Goal: Transaction & Acquisition: Download file/media

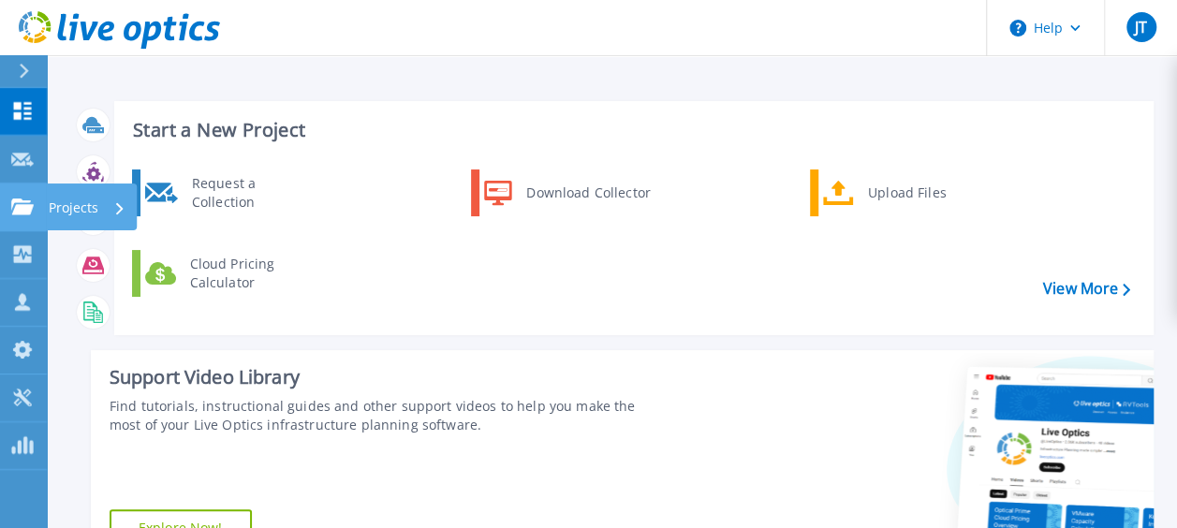
click at [39, 200] on link "Projects Projects" at bounding box center [23, 208] width 47 height 48
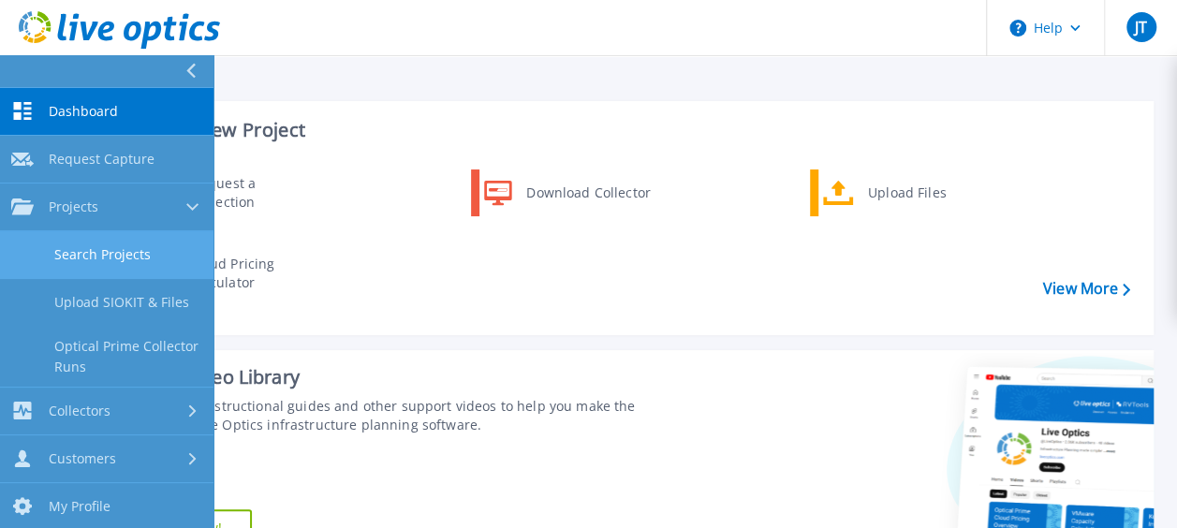
click at [94, 240] on link "Search Projects" at bounding box center [106, 255] width 213 height 48
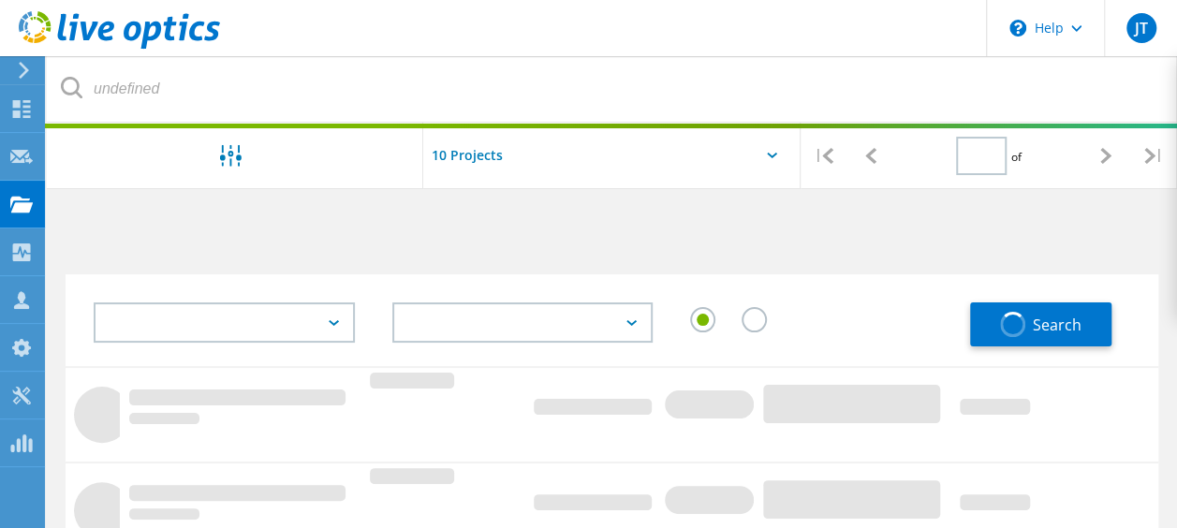
type input "1"
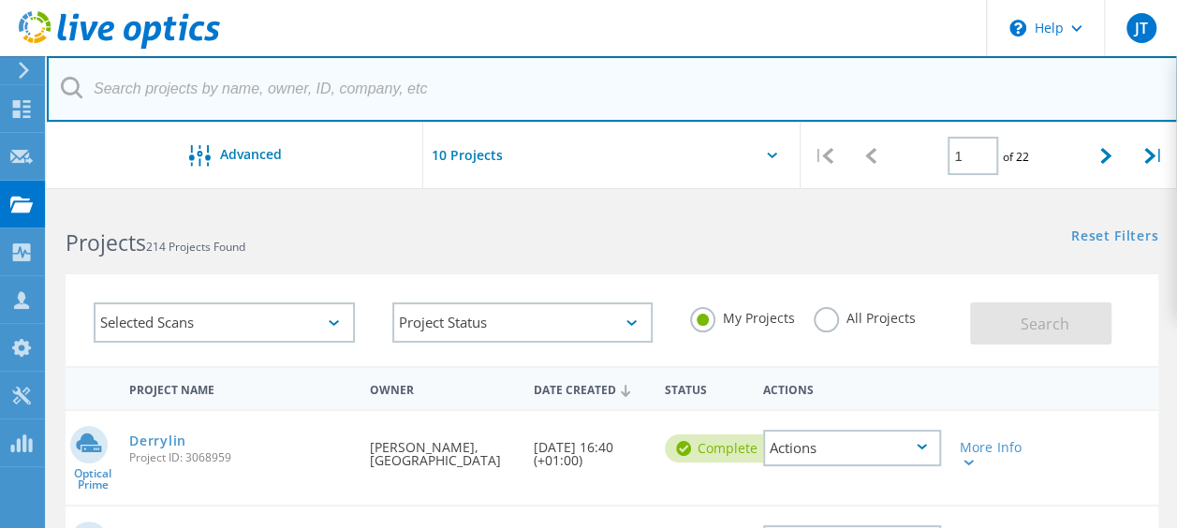
click at [263, 97] on input "text" at bounding box center [612, 89] width 1131 height 66
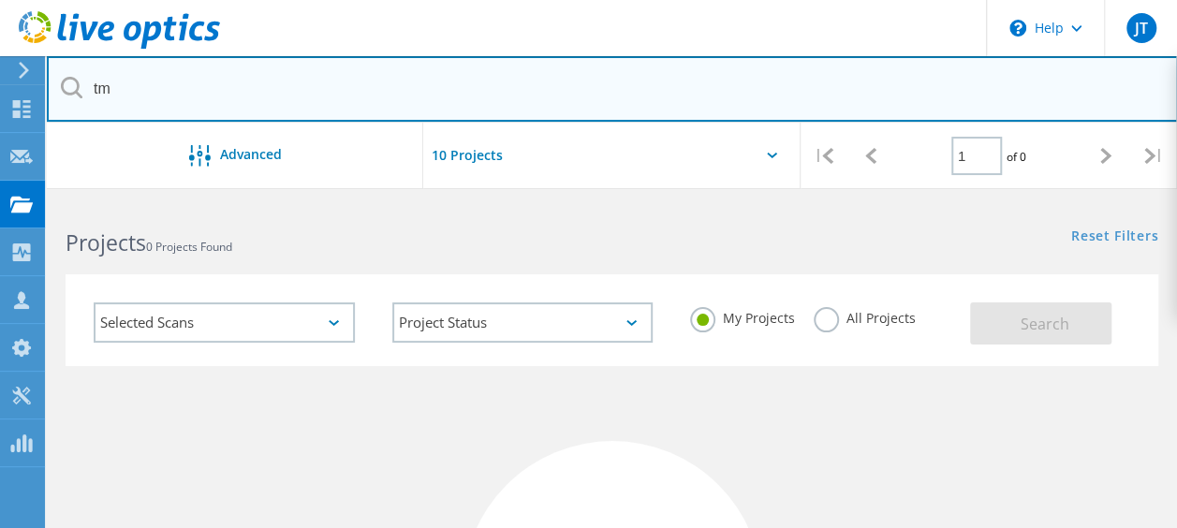
click at [191, 106] on input "tm" at bounding box center [612, 89] width 1131 height 66
type input "t"
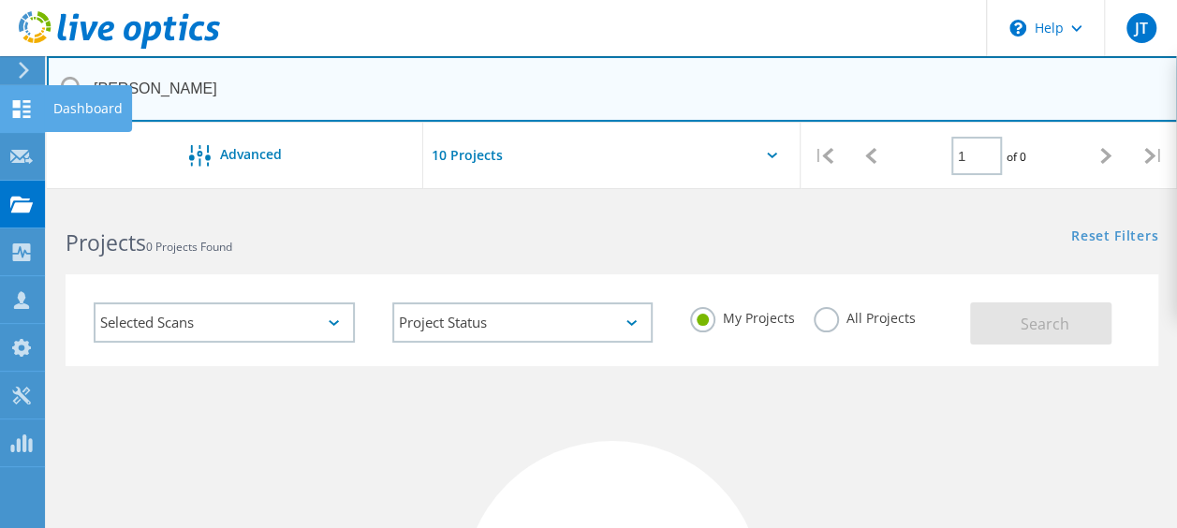
drag, startPoint x: 222, startPoint y: 88, endPoint x: 36, endPoint y: 101, distance: 186.8
click at [163, 82] on input "wayne" at bounding box center [612, 89] width 1131 height 66
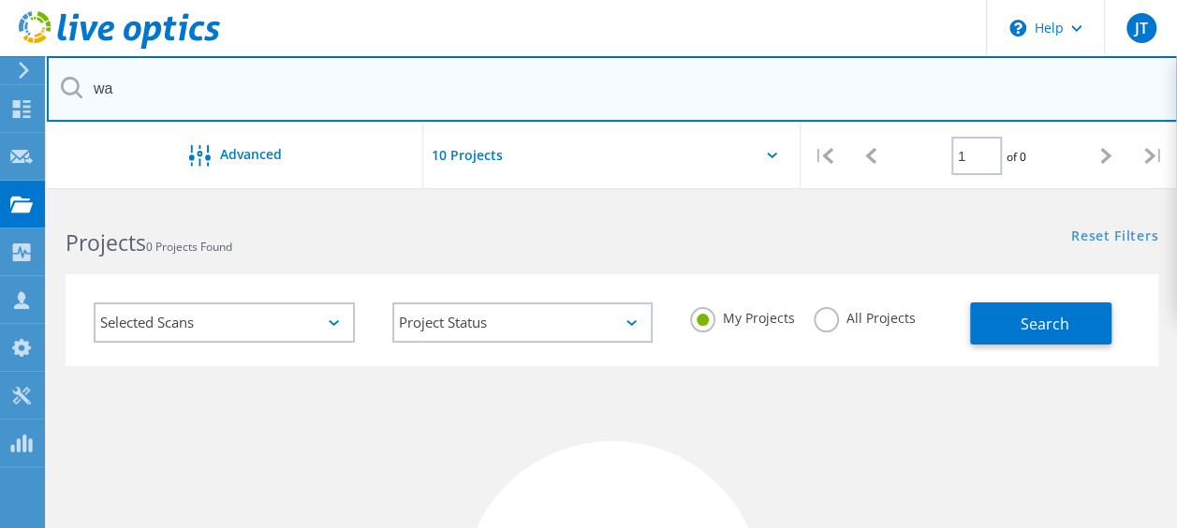
type input "w"
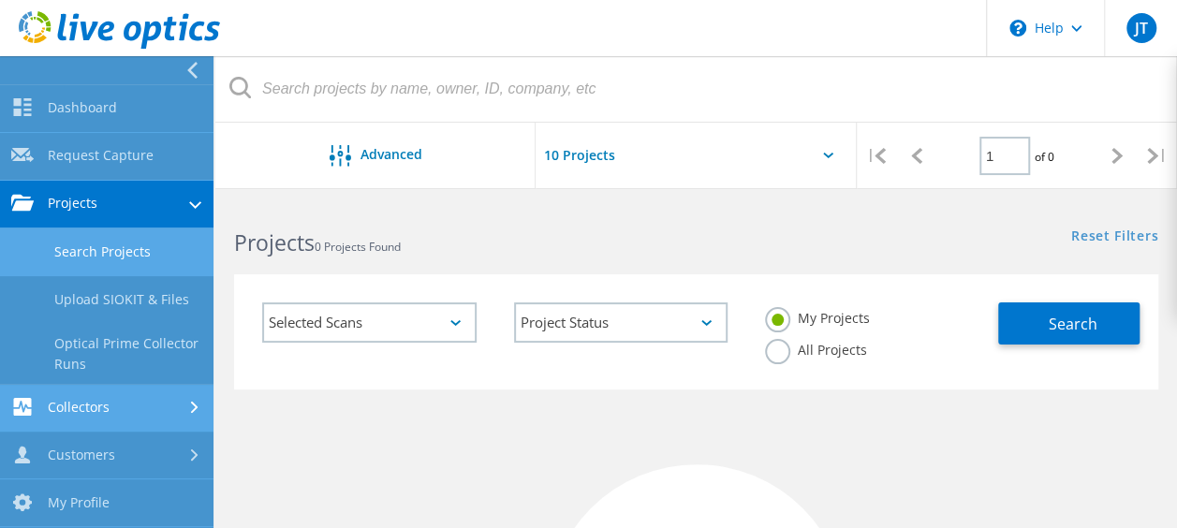
click at [124, 388] on link "Collectors" at bounding box center [106, 409] width 213 height 48
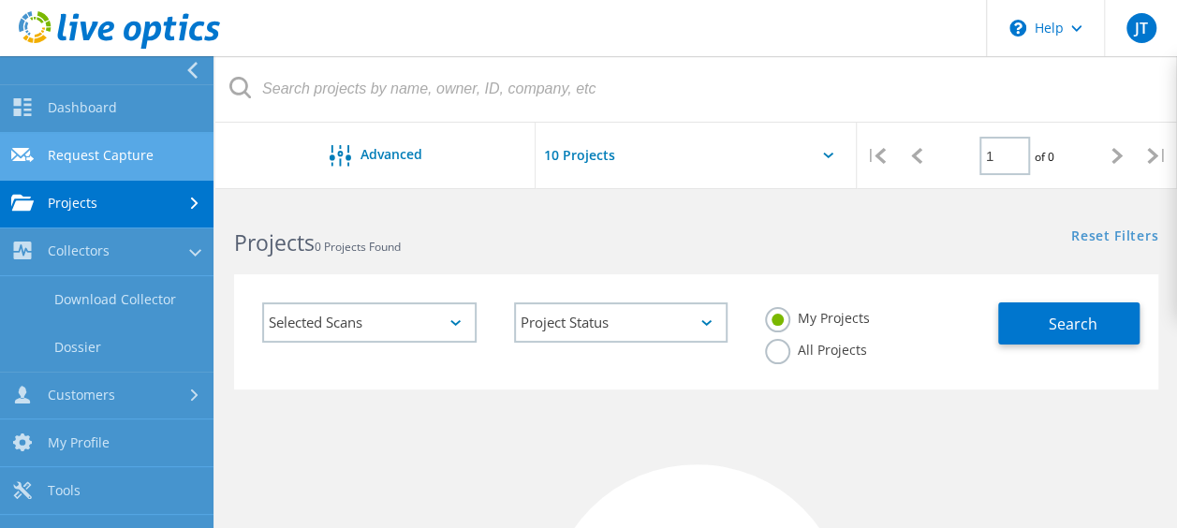
click at [133, 151] on link "Request Capture" at bounding box center [106, 157] width 213 height 48
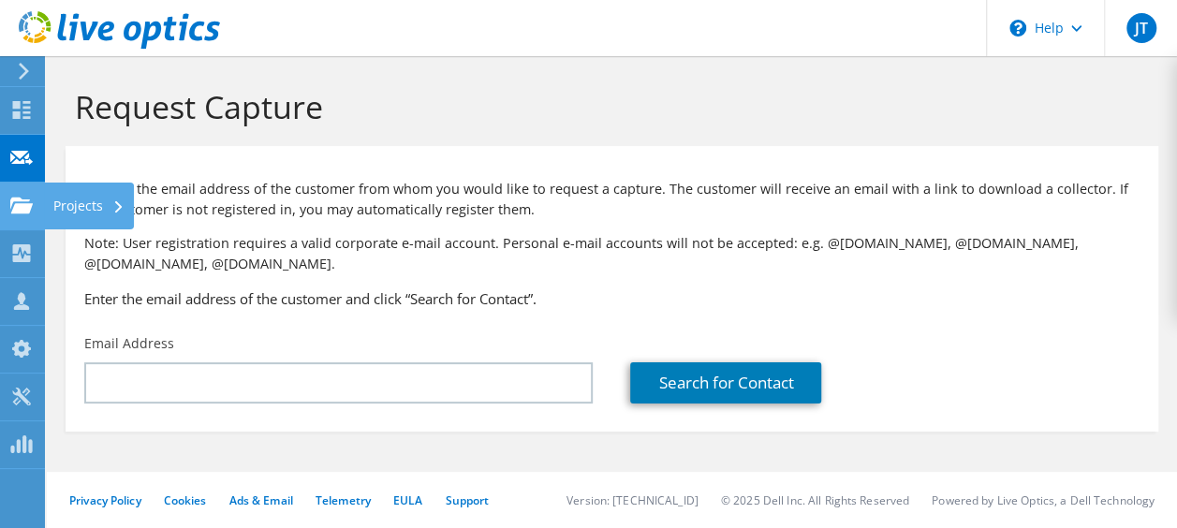
click at [21, 213] on use at bounding box center [21, 205] width 22 height 16
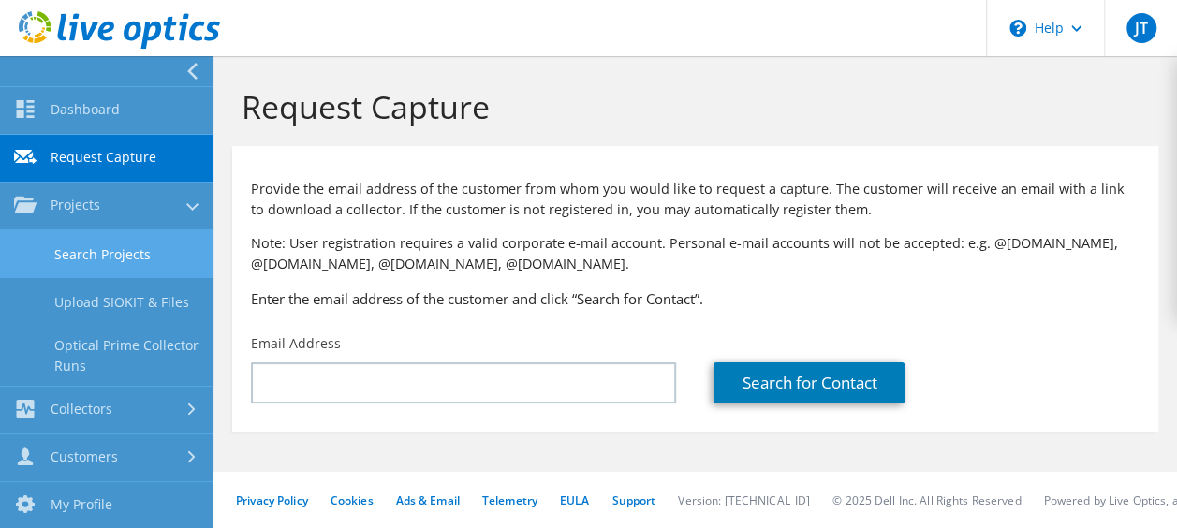
click at [117, 251] on link "Search Projects" at bounding box center [106, 254] width 213 height 48
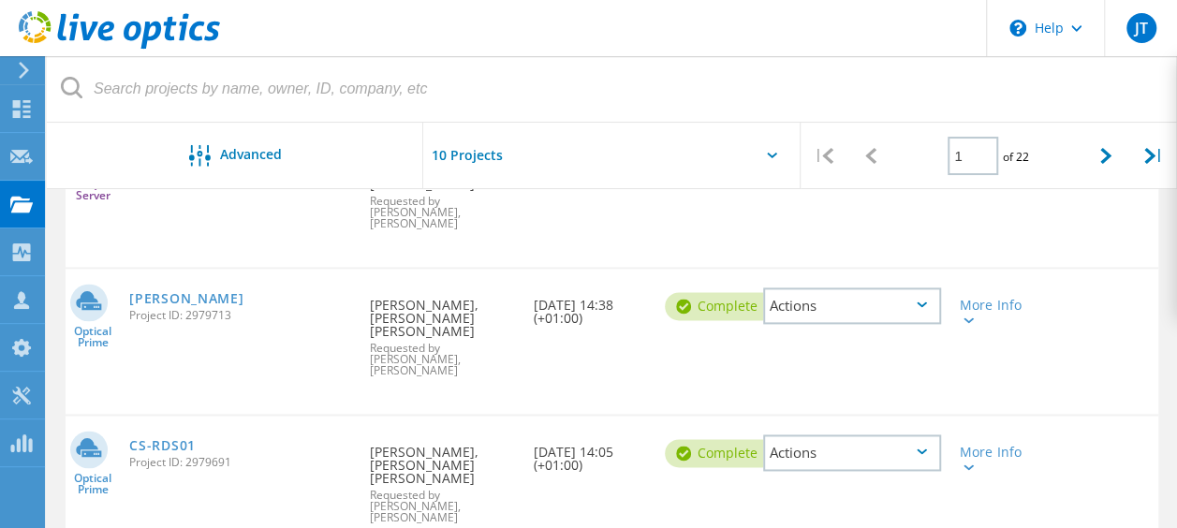
scroll to position [1142, 0]
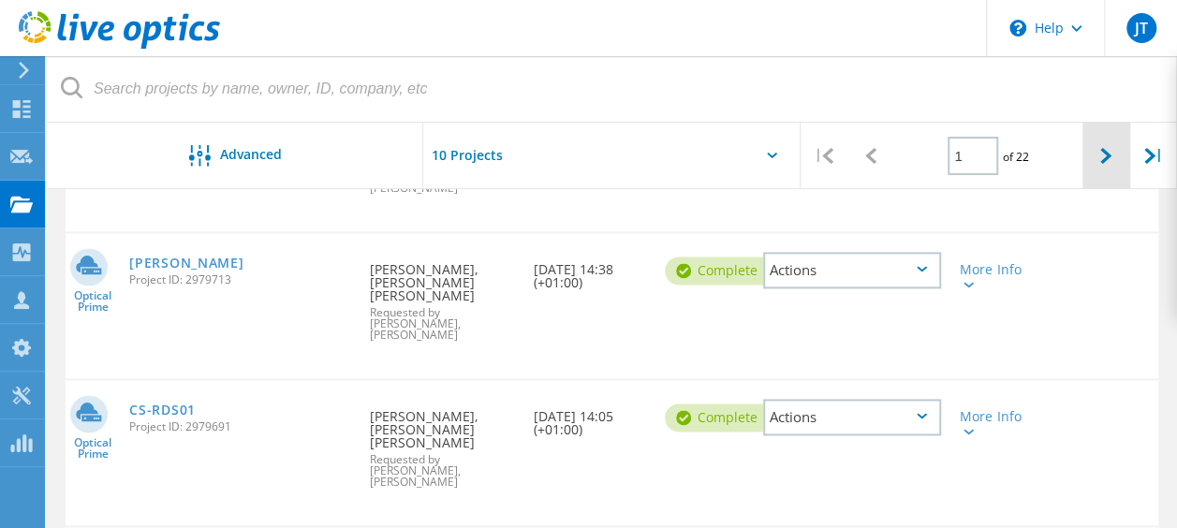
click at [1110, 158] on icon at bounding box center [1105, 156] width 11 height 16
type input "2"
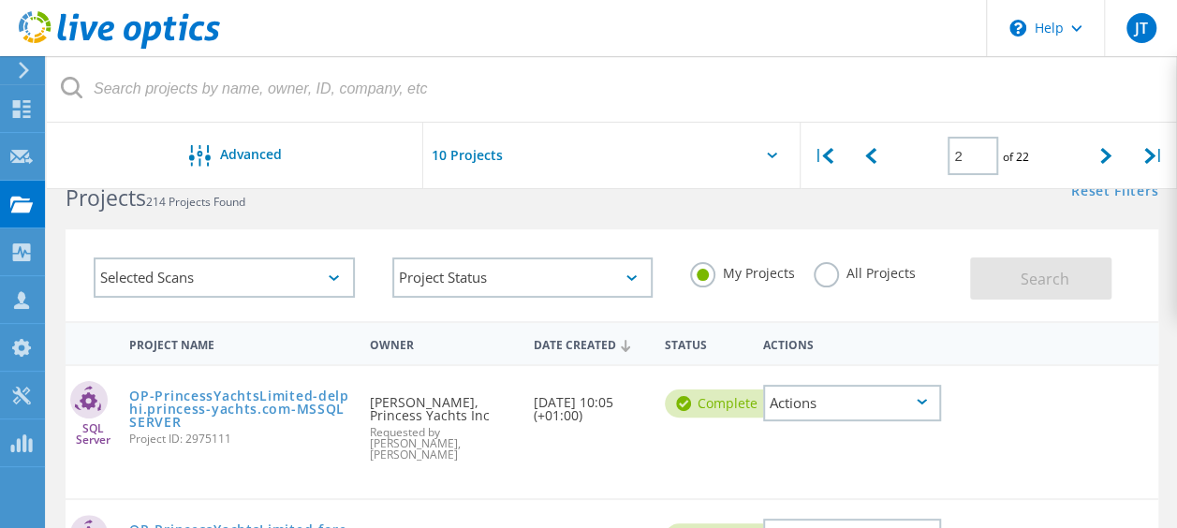
scroll to position [0, 0]
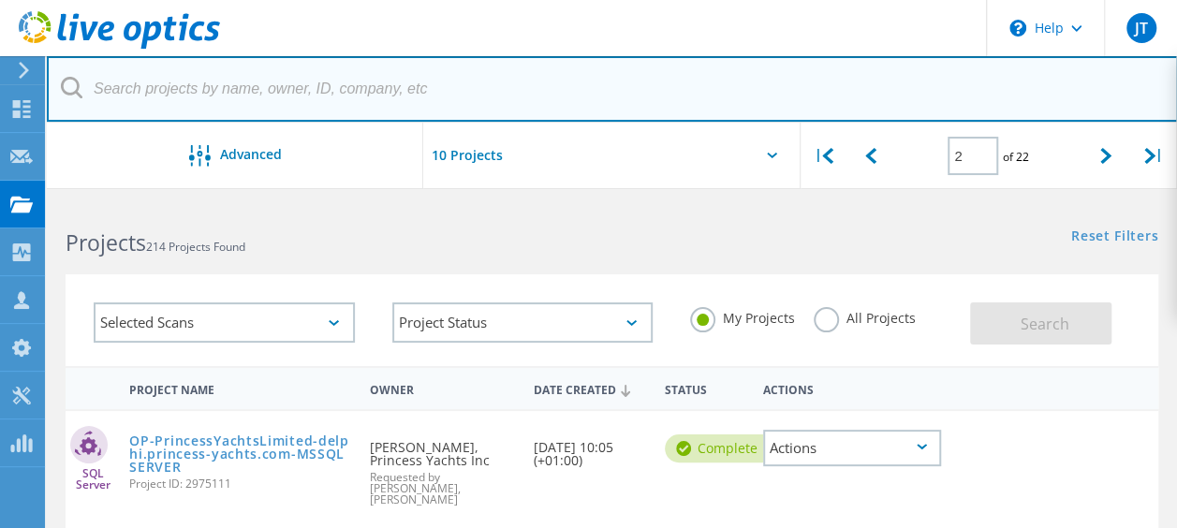
click at [383, 81] on input "text" at bounding box center [612, 89] width 1131 height 66
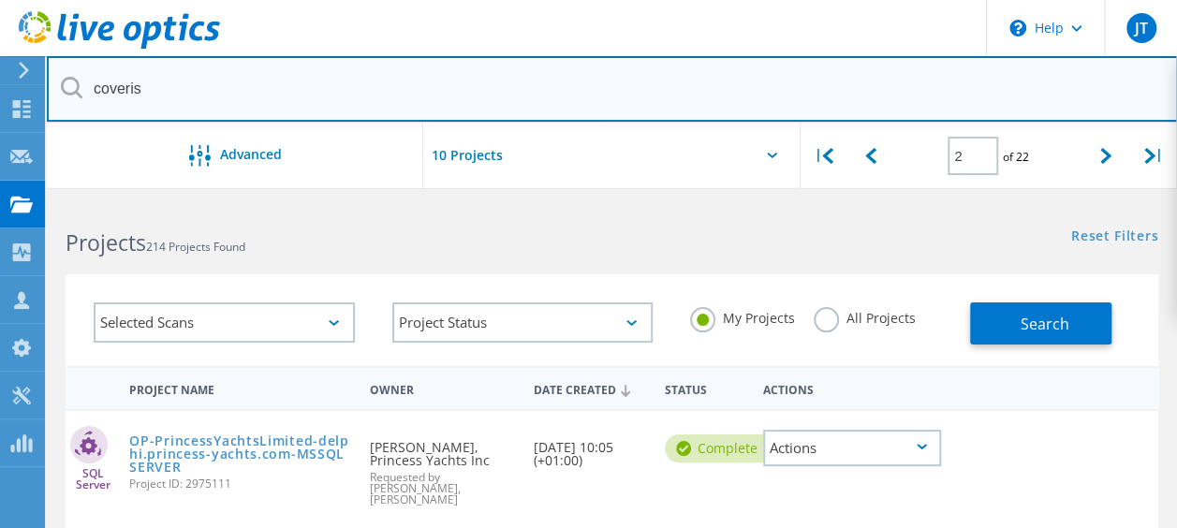
type input "coveris"
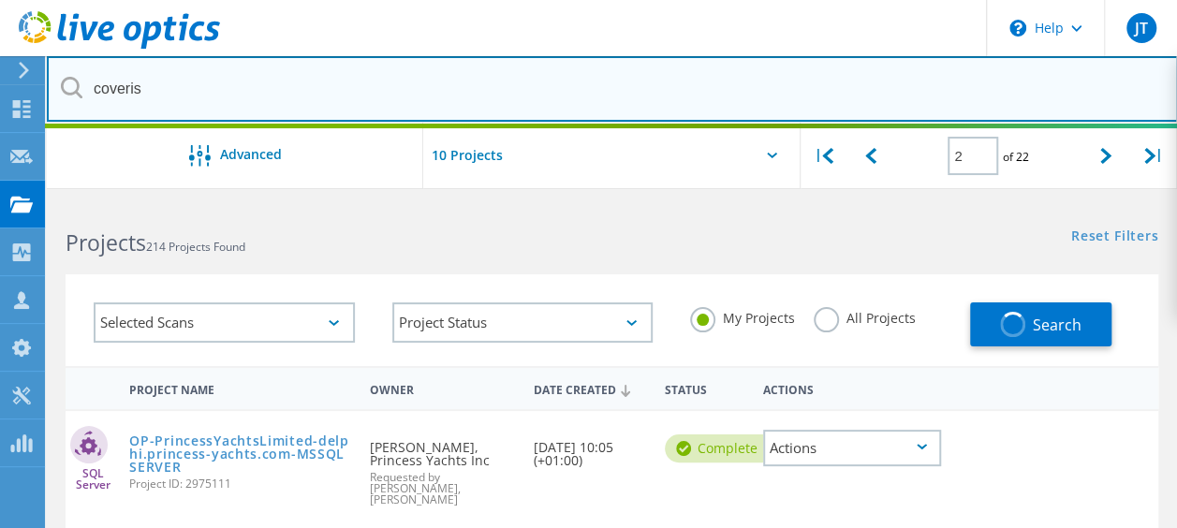
type input "1"
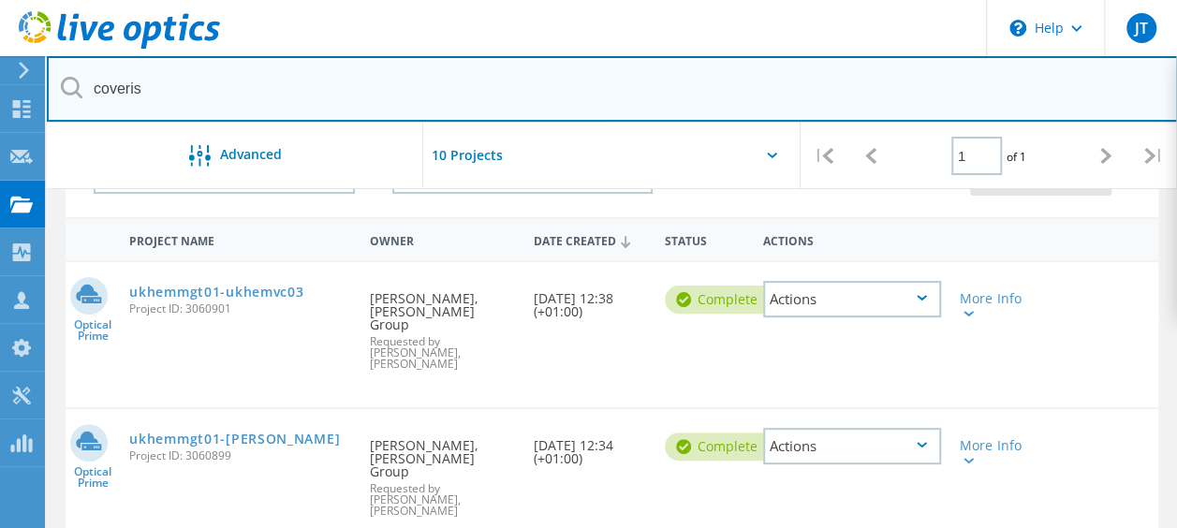
scroll to position [148, 0]
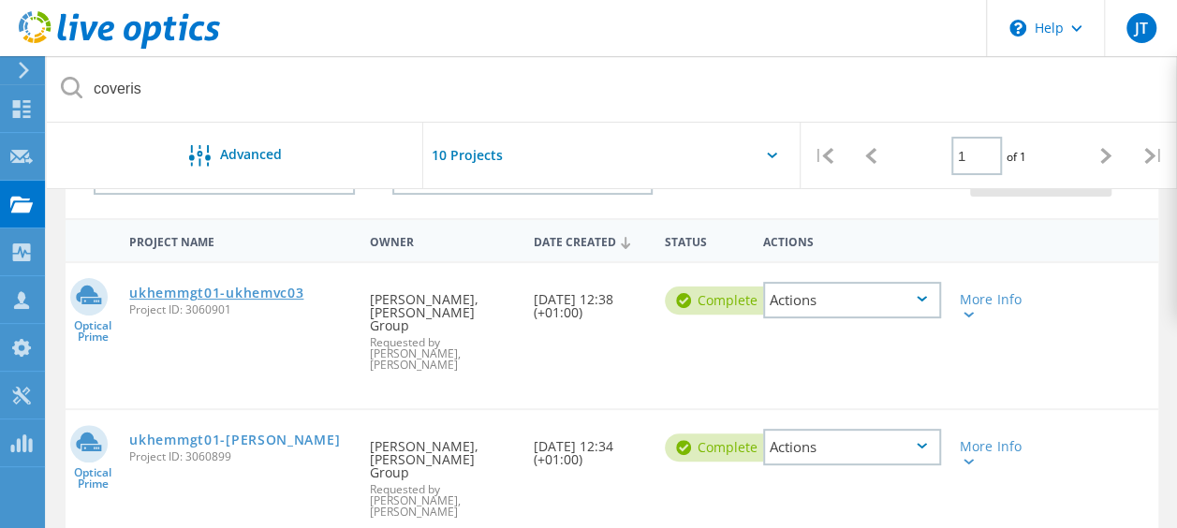
click at [286, 298] on link "ukhemmgt01-ukhemvc03" at bounding box center [216, 292] width 174 height 13
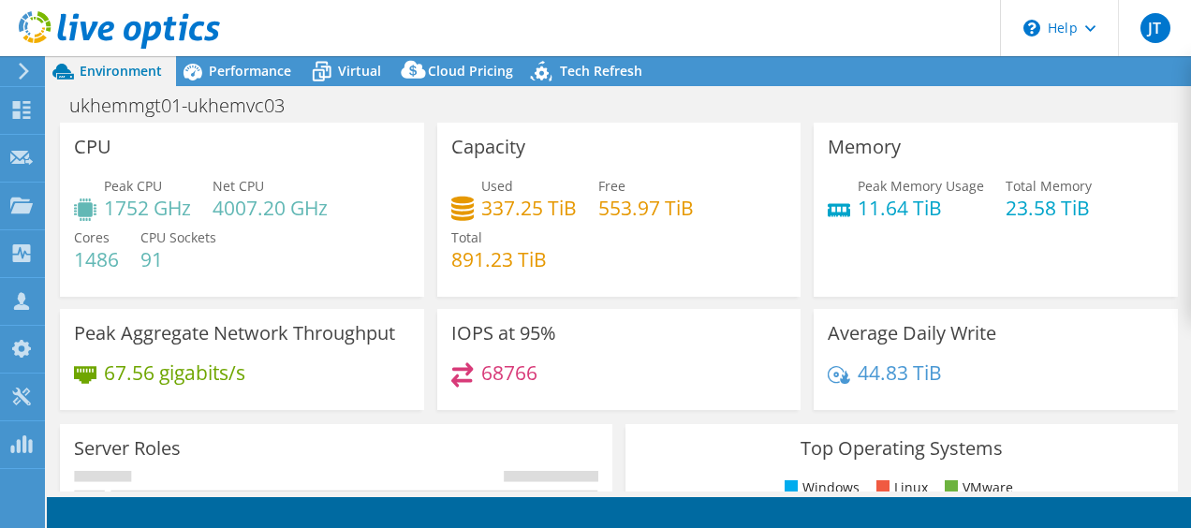
select select "USD"
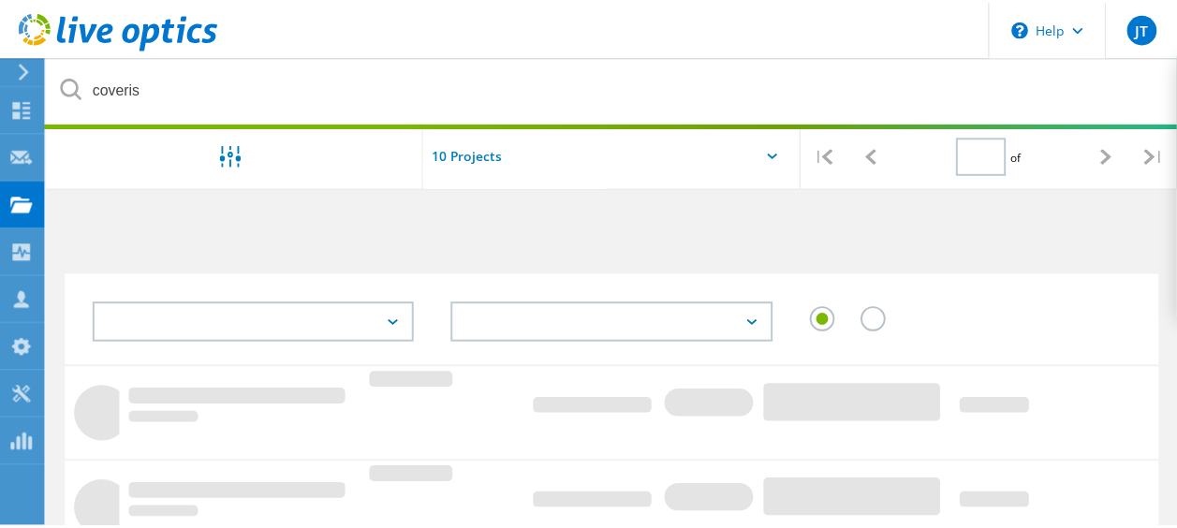
scroll to position [148, 0]
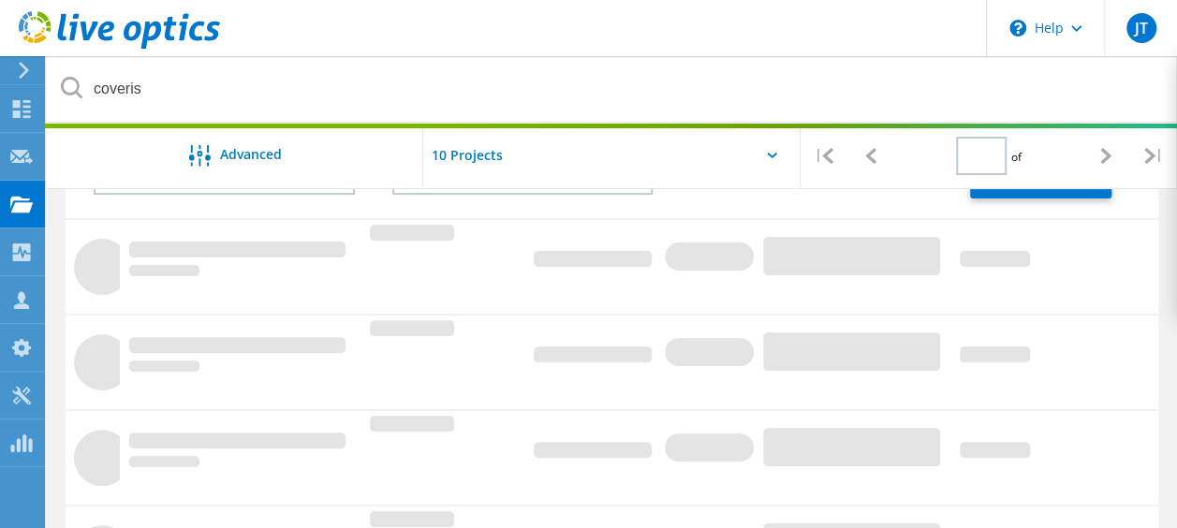
type input "1"
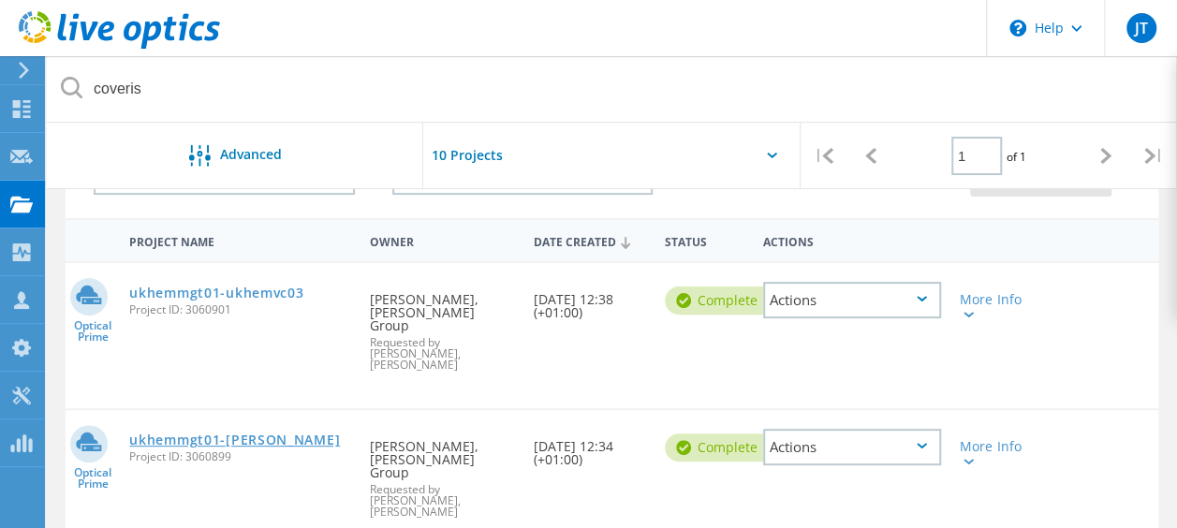
click at [224, 433] on link "ukhemmgt01-Bechtle" at bounding box center [234, 439] width 211 height 13
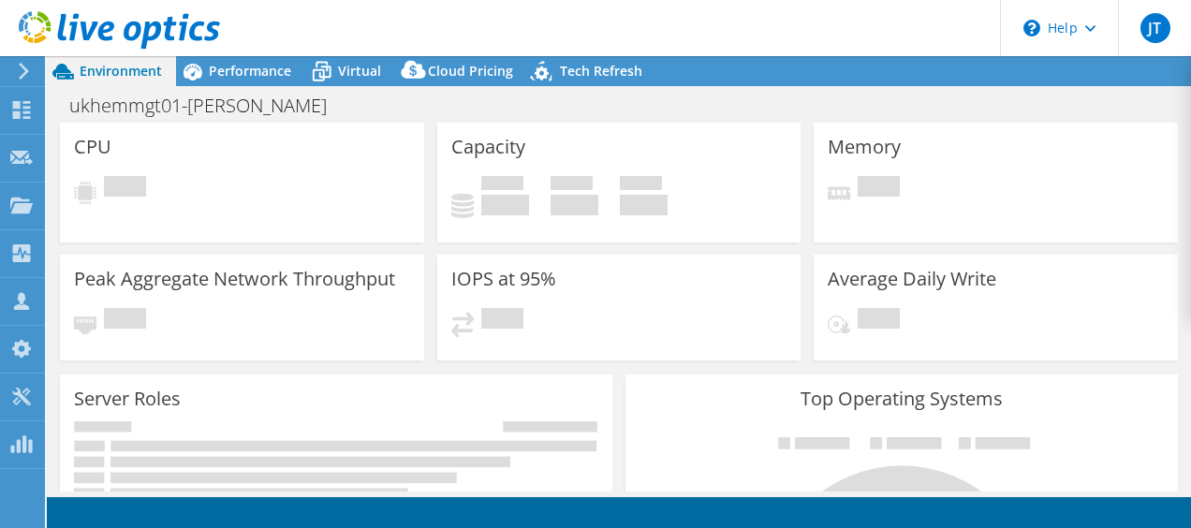
select select "USD"
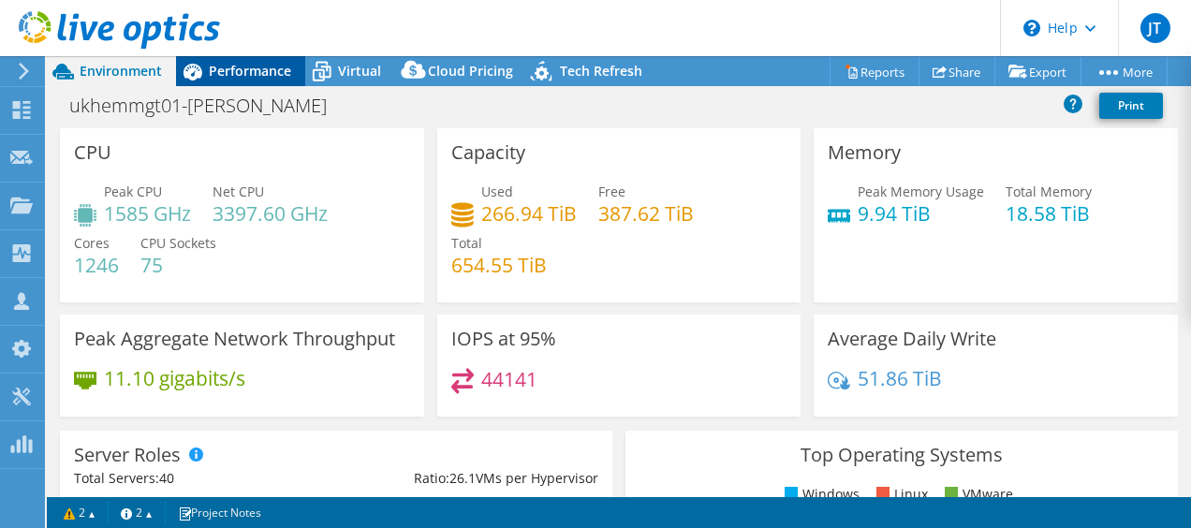
click at [248, 75] on span "Performance" at bounding box center [250, 71] width 82 height 18
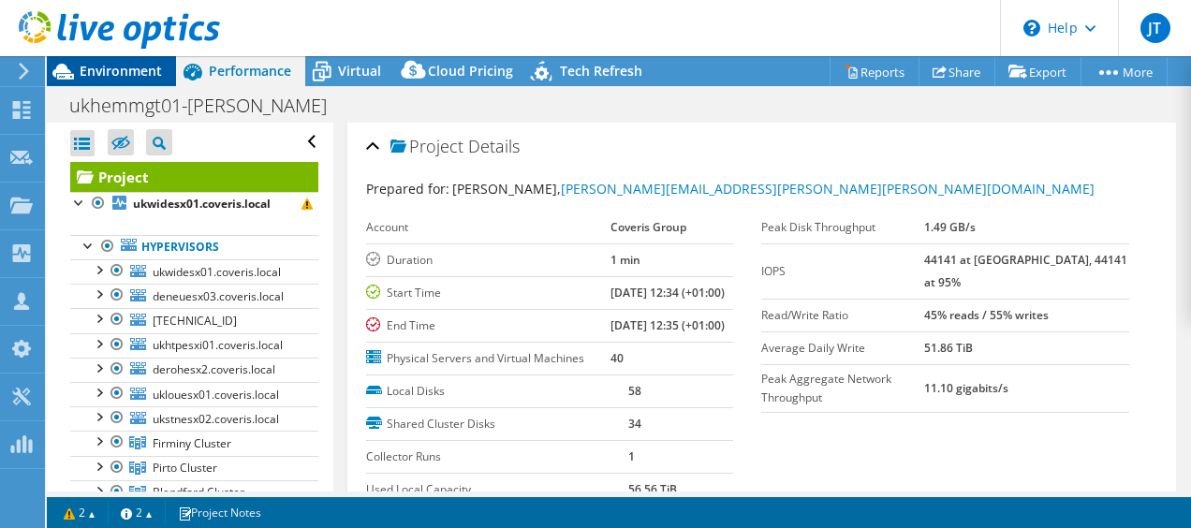
click at [122, 71] on span "Environment" at bounding box center [121, 71] width 82 height 18
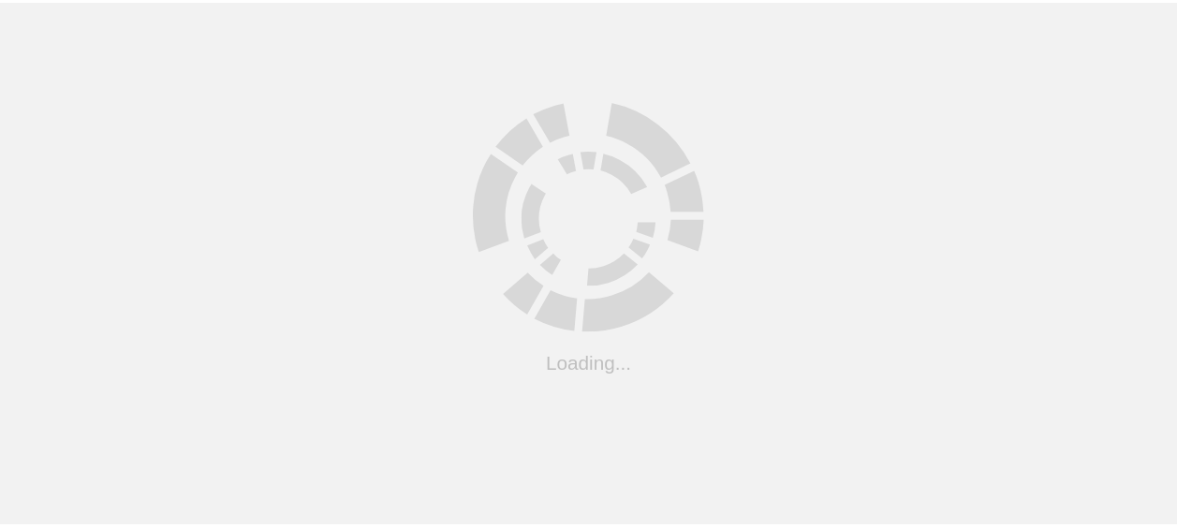
scroll to position [148, 0]
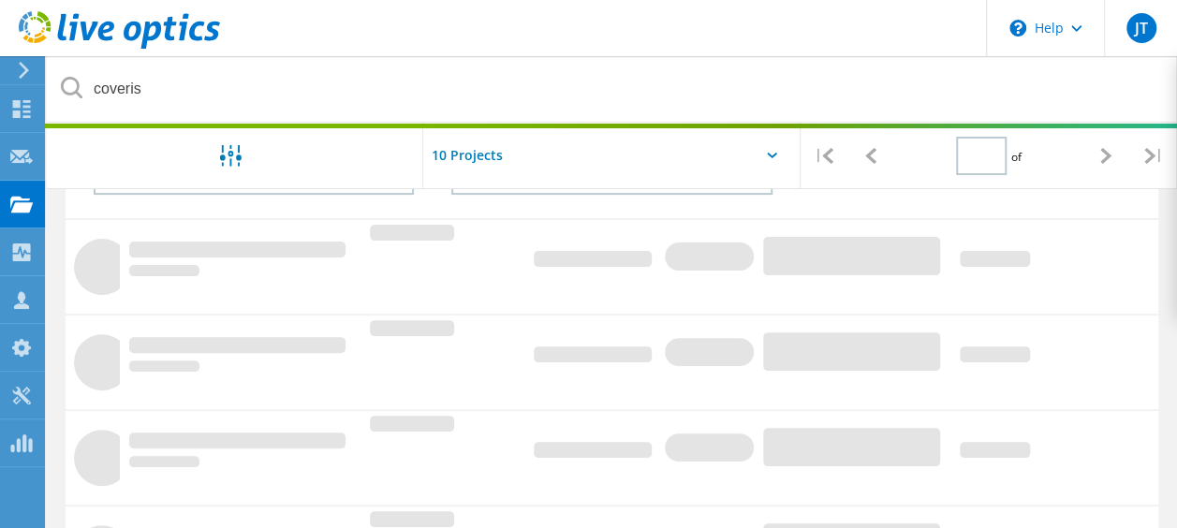
type input "1"
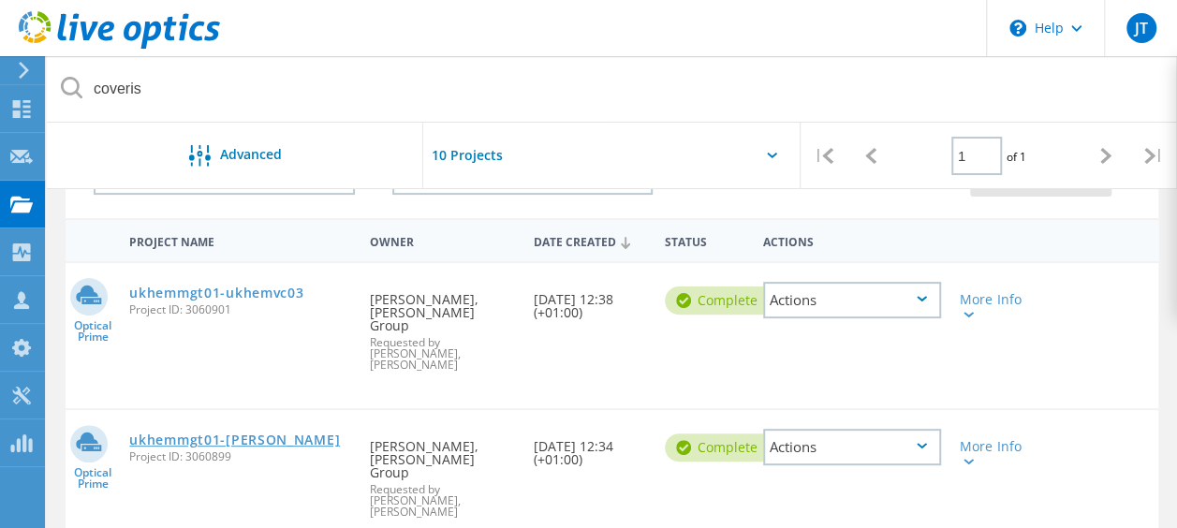
click at [234, 433] on link "ukhemmgt01-Bechtle" at bounding box center [234, 439] width 211 height 13
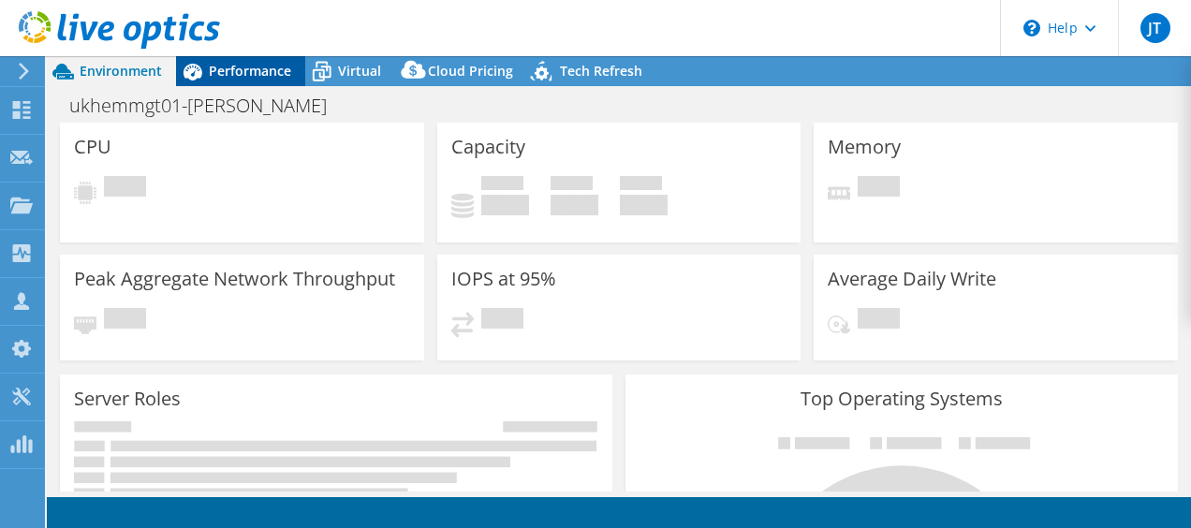
select select "USD"
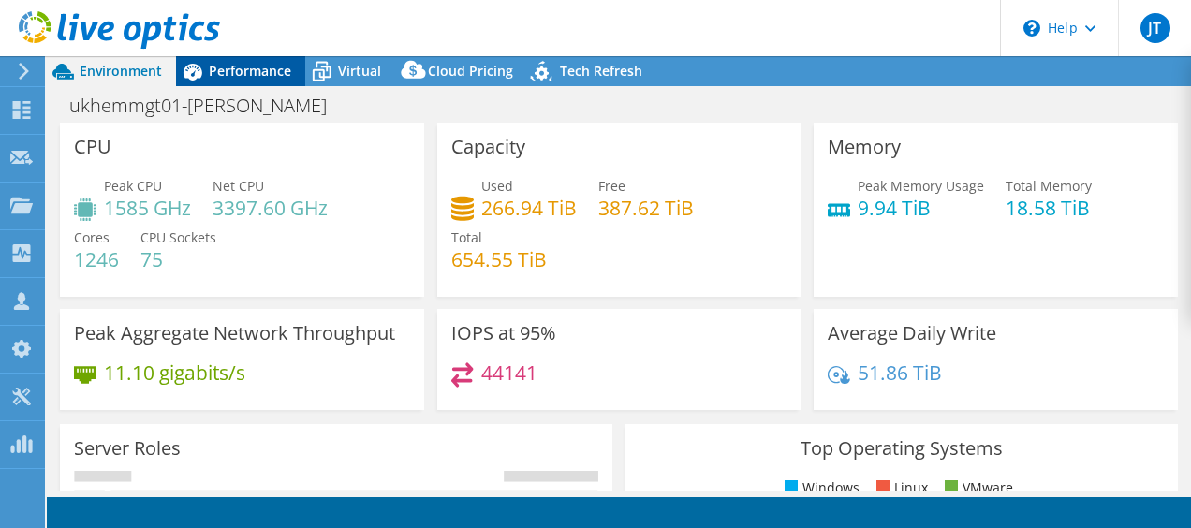
click at [271, 75] on span "Performance" at bounding box center [250, 71] width 82 height 18
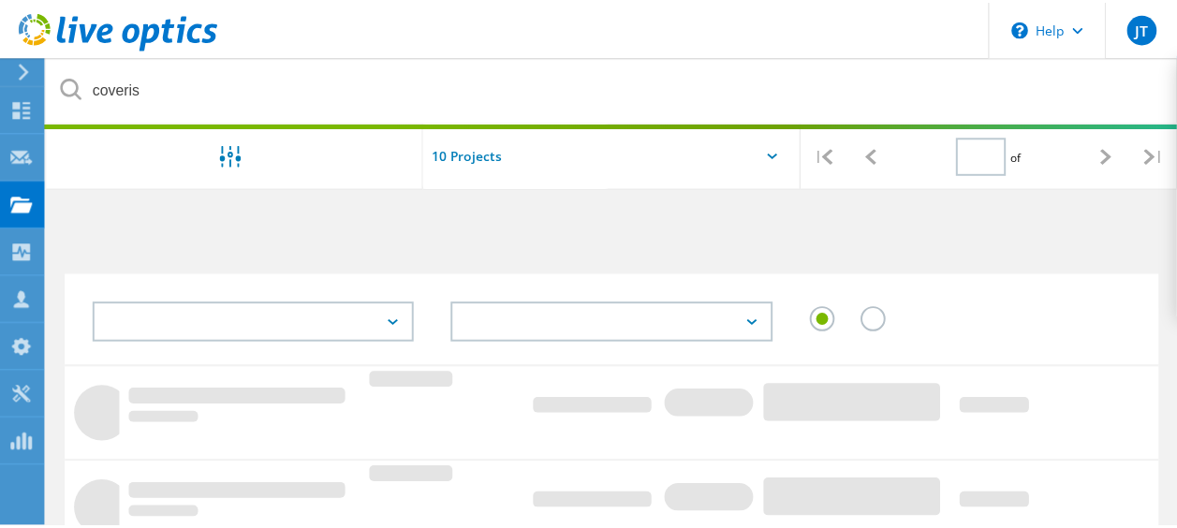
scroll to position [148, 0]
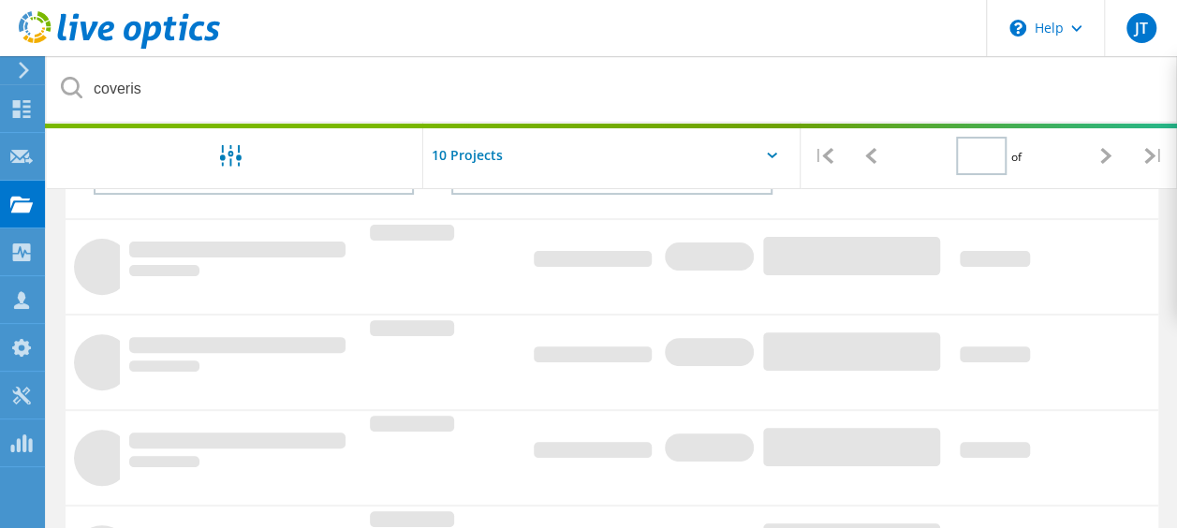
type input "1"
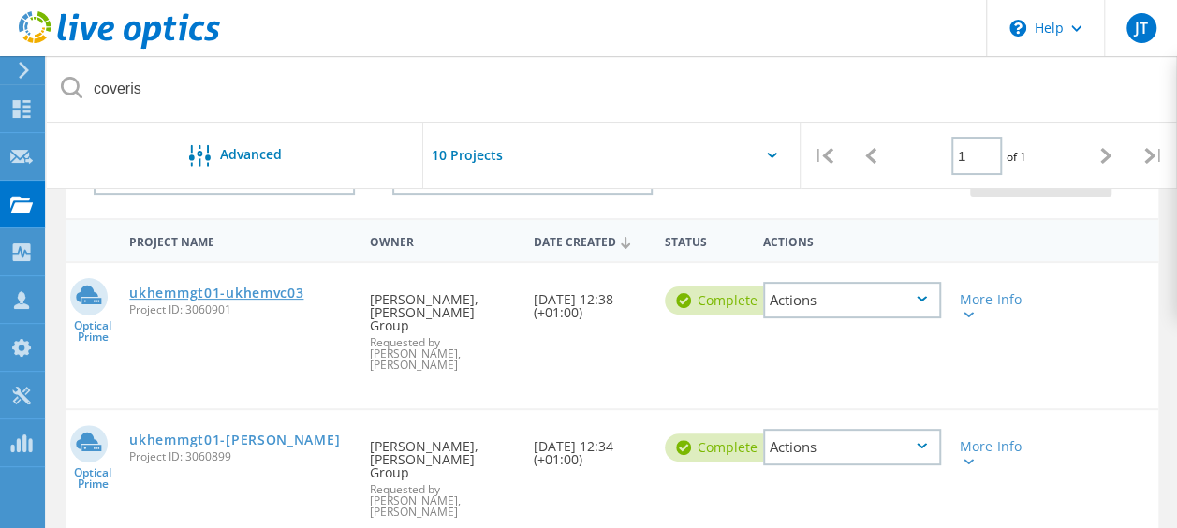
click at [233, 293] on link "ukhemmgt01-ukhemvc03" at bounding box center [216, 292] width 174 height 13
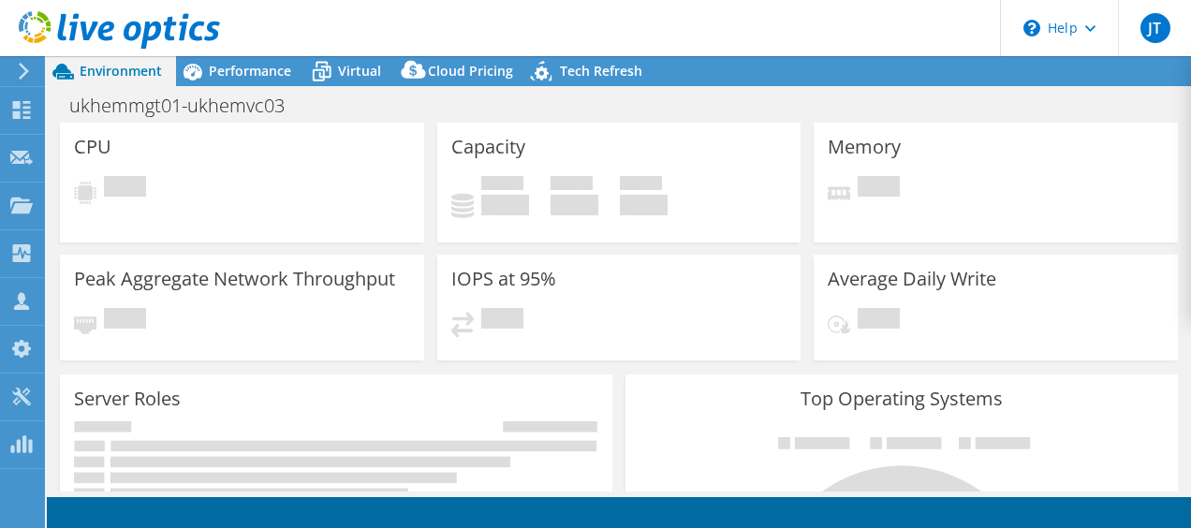
select select "USD"
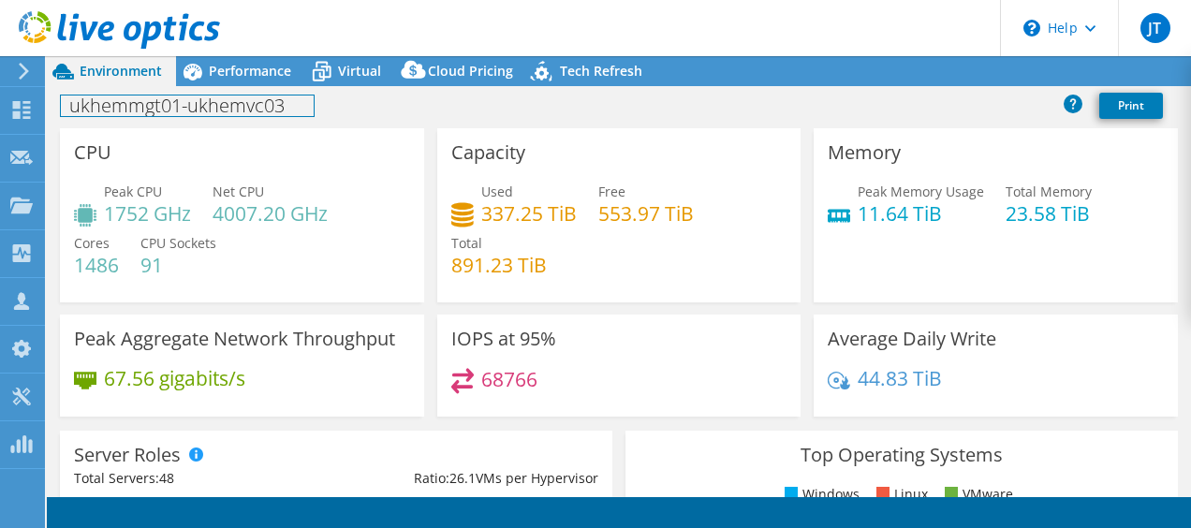
click at [234, 88] on div "ukhemmgt01-ukhemvc03 Print" at bounding box center [619, 105] width 1144 height 35
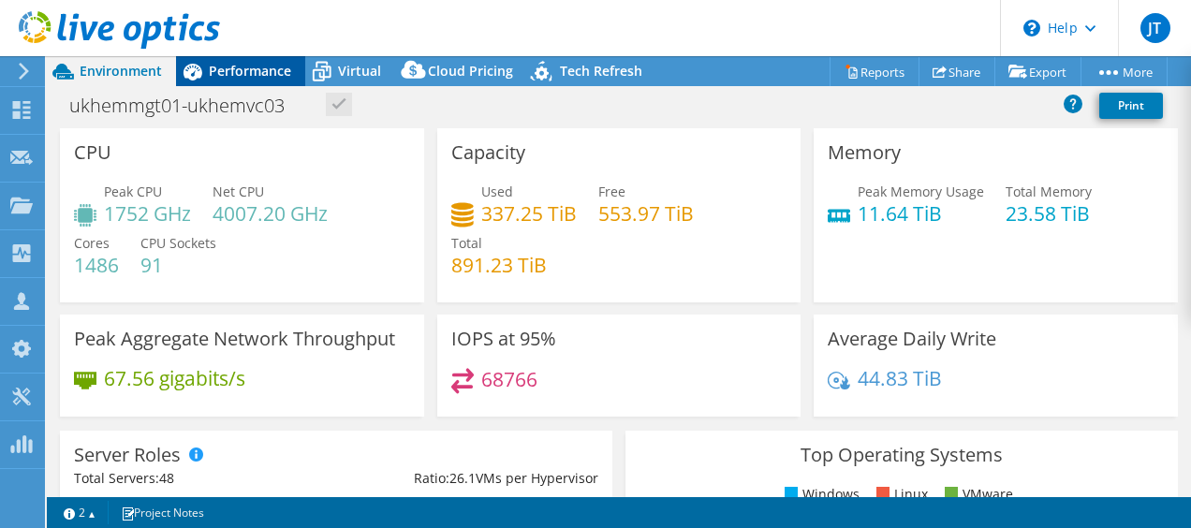
click at [238, 78] on span "Performance" at bounding box center [250, 71] width 82 height 18
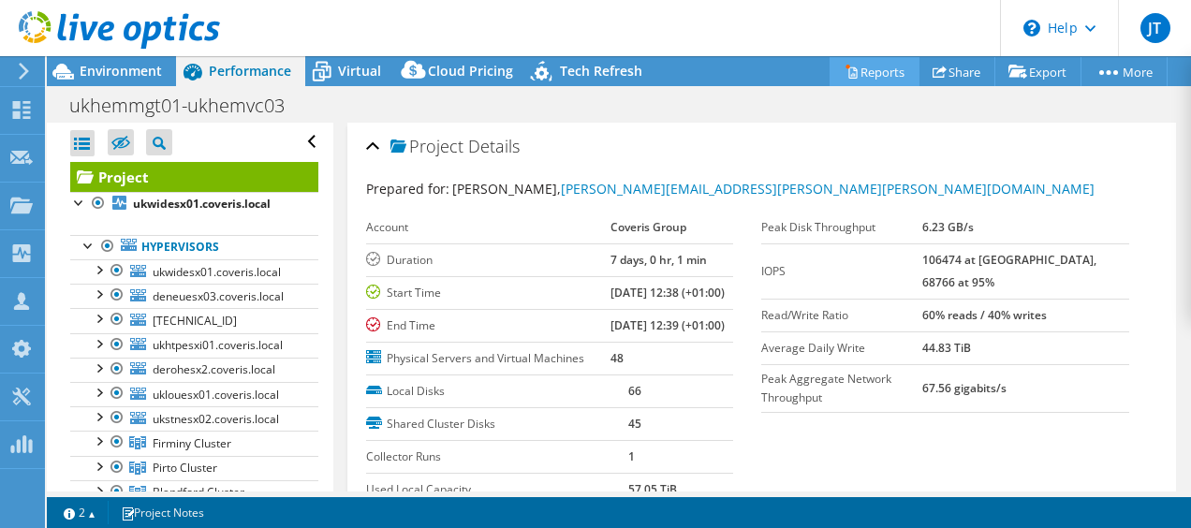
click at [863, 68] on link "Reports" at bounding box center [875, 71] width 90 height 29
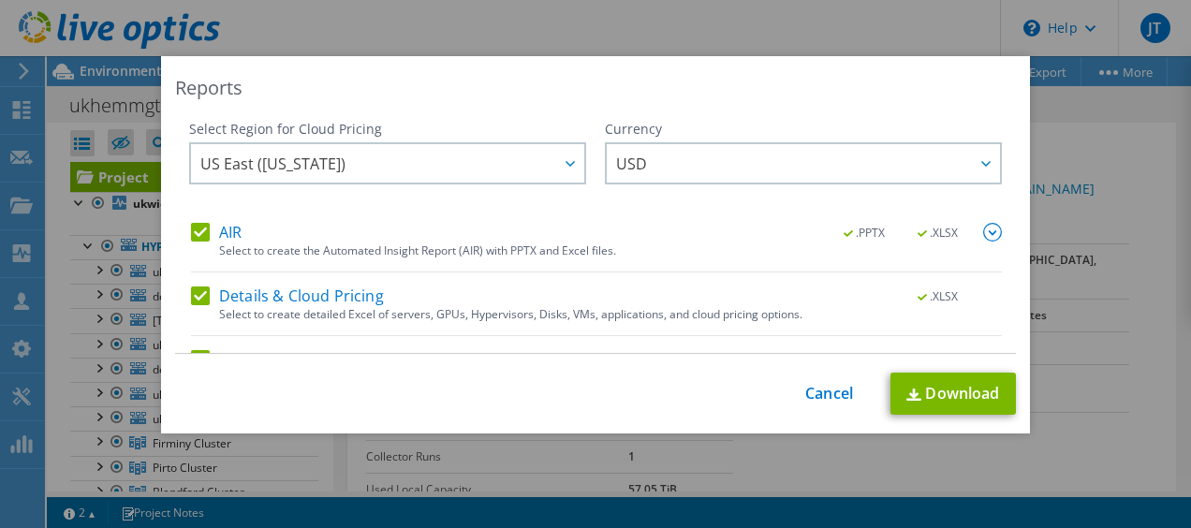
scroll to position [108, 0]
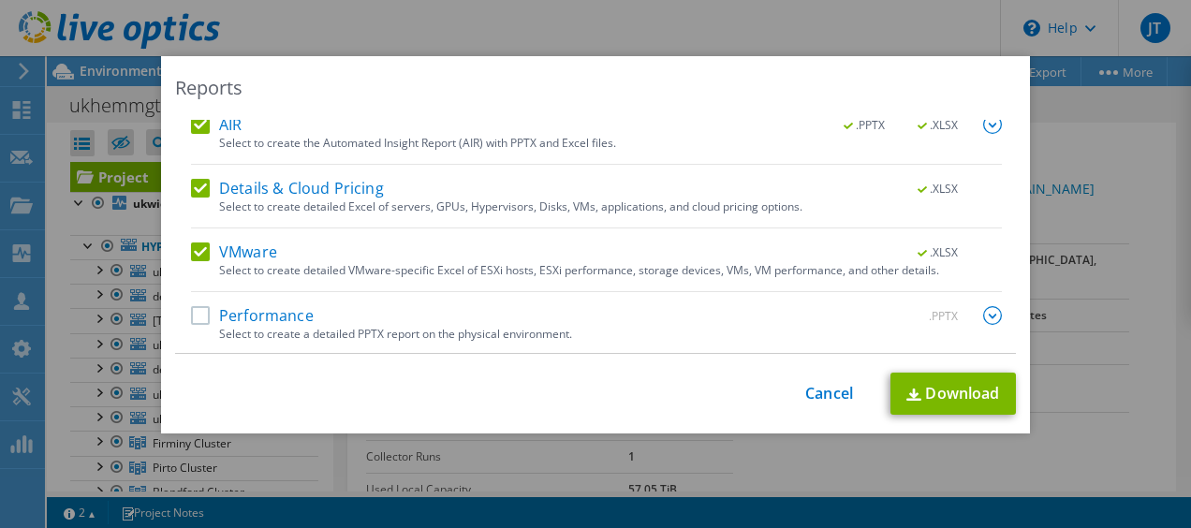
click at [203, 316] on label "Performance" at bounding box center [252, 315] width 123 height 19
click at [0, 0] on input "Performance" at bounding box center [0, 0] width 0 height 0
click at [953, 386] on link "Download" at bounding box center [952, 394] width 125 height 42
click at [612, 93] on div "Reports" at bounding box center [595, 88] width 841 height 26
